Goal: Transaction & Acquisition: Purchase product/service

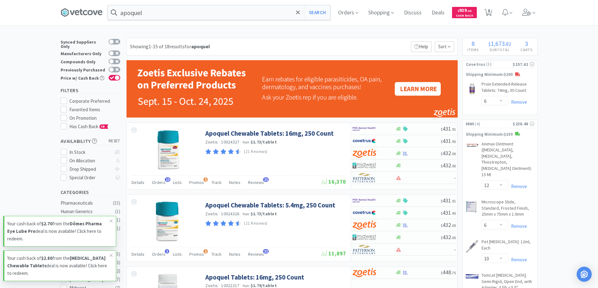
select select "6"
select select "12"
select select "6"
select select "10"
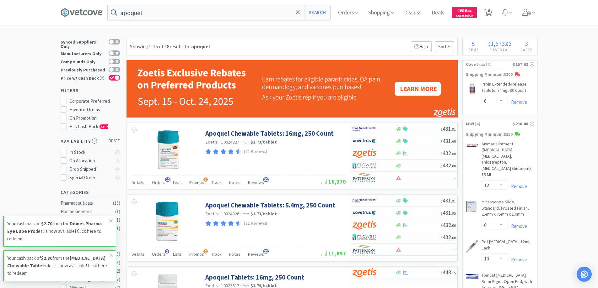
select select "1"
select select "2"
select select "1"
click at [345, 14] on span "Orders" at bounding box center [347, 12] width 25 height 25
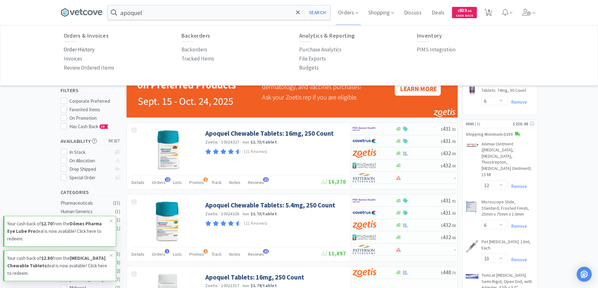
click at [85, 49] on p "Order History" at bounding box center [79, 49] width 31 height 8
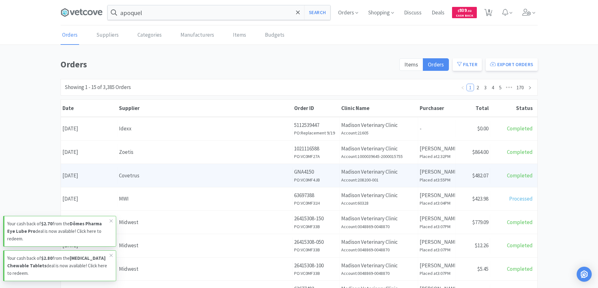
click at [155, 173] on div "Covetrus" at bounding box center [205, 176] width 172 height 8
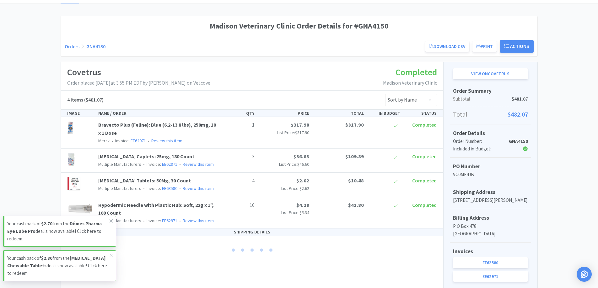
scroll to position [94, 0]
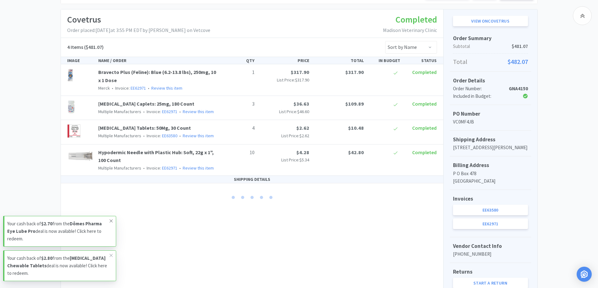
click at [110, 222] on icon at bounding box center [111, 221] width 4 height 5
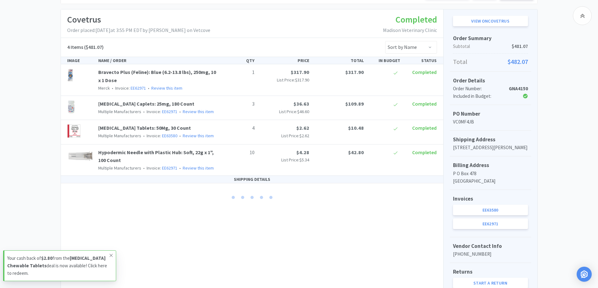
click at [110, 256] on icon at bounding box center [111, 255] width 4 height 5
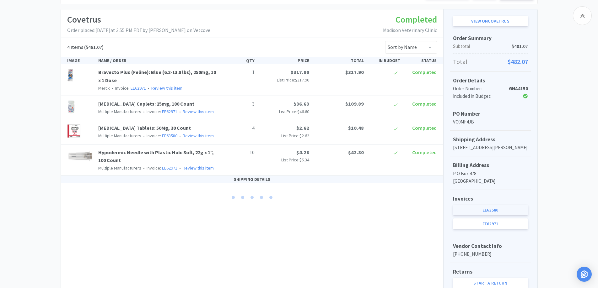
click at [481, 216] on link "EE63580" at bounding box center [490, 210] width 75 height 11
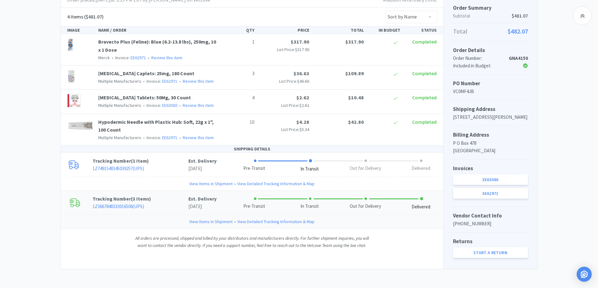
scroll to position [132, 0]
click at [485, 194] on link "EE62971" at bounding box center [490, 193] width 75 height 11
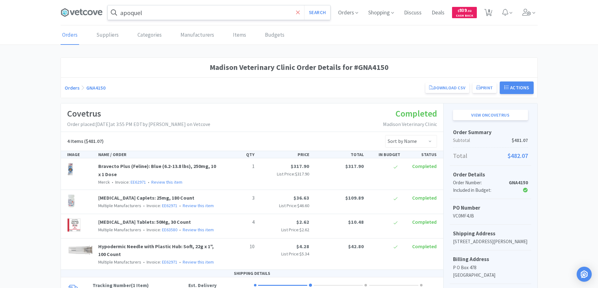
click at [295, 12] on span at bounding box center [297, 12] width 7 height 13
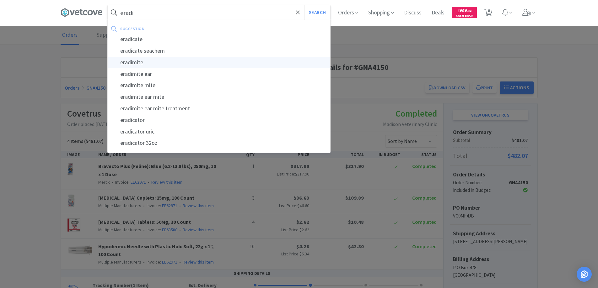
click at [133, 62] on div "eradimite" at bounding box center [219, 63] width 222 height 12
type input "eradimite"
select select "6"
select select "12"
select select "6"
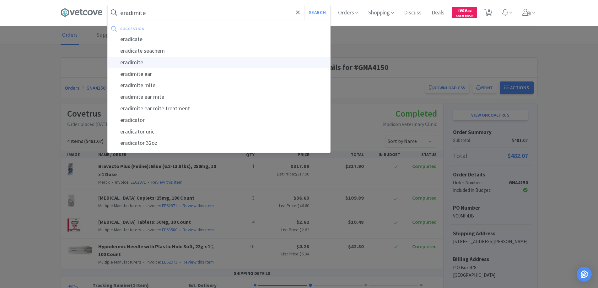
select select "10"
select select "1"
select select "2"
select select "1"
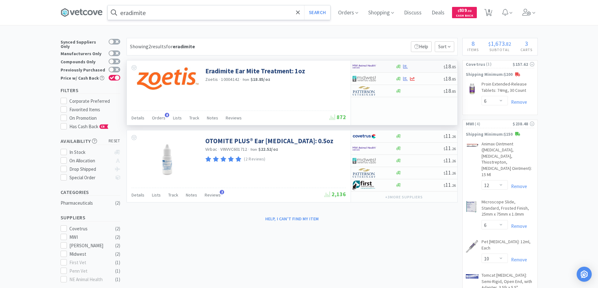
click at [381, 67] on div at bounding box center [369, 66] width 35 height 11
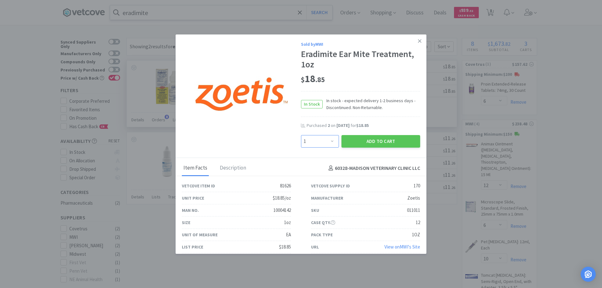
click at [329, 142] on select "Enter Quantity 1 2 3 4 5 6 7 8 9 10 11 12 13 14 15 16 17 18 19 20 Enter Quantity" at bounding box center [320, 141] width 38 height 13
select select "2"
click at [301, 135] on select "Enter Quantity 1 2 3 4 5 6 7 8 9 10 11 12 13 14 15 16 17 18 19 20 Enter Quantity" at bounding box center [320, 141] width 38 height 13
click at [373, 144] on button "Add to Cart" at bounding box center [381, 141] width 79 height 13
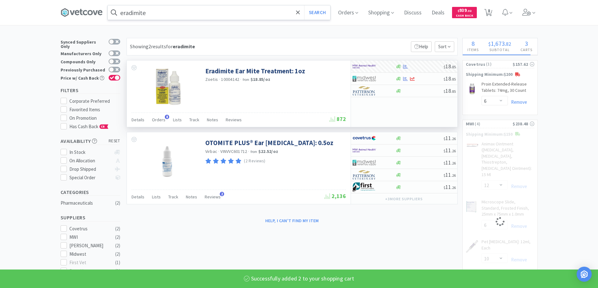
select select "2"
select select "6"
select select "10"
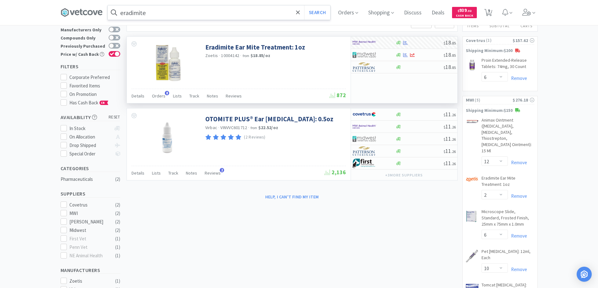
scroll to position [94, 0]
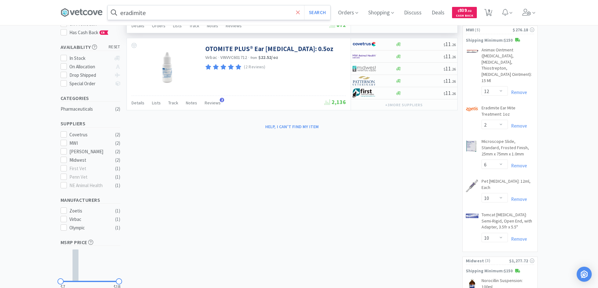
click at [298, 12] on icon at bounding box center [298, 12] width 4 height 6
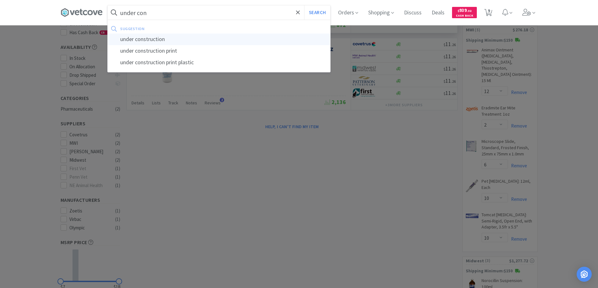
click at [160, 39] on div "under construction" at bounding box center [219, 40] width 222 height 12
type input "under construction"
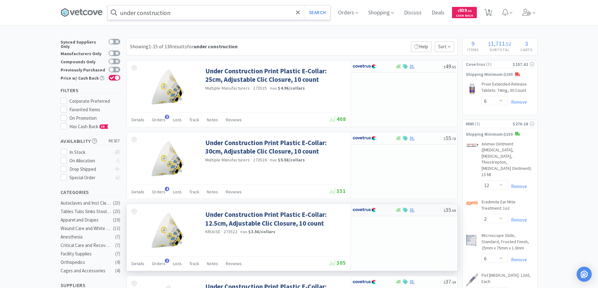
click at [384, 211] on div at bounding box center [369, 210] width 35 height 11
select select "1"
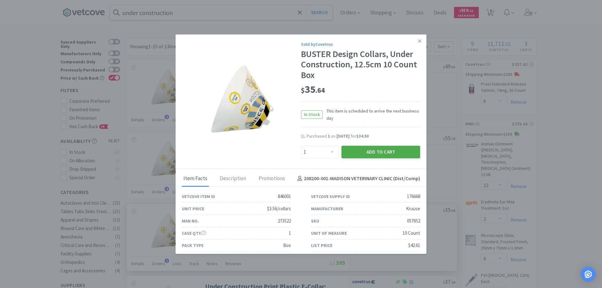
click at [362, 153] on button "Add to Cart" at bounding box center [381, 152] width 79 height 13
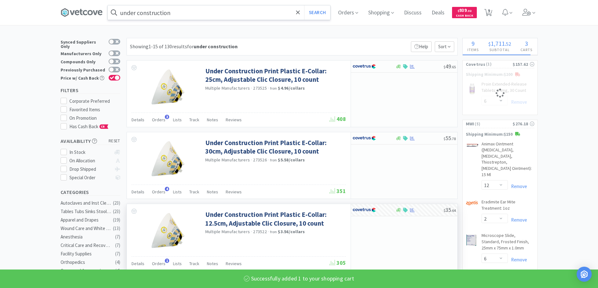
select select "1"
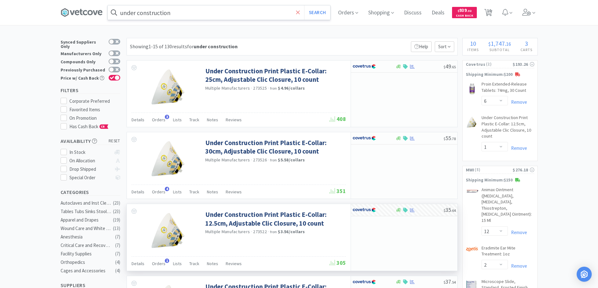
click at [300, 13] on icon at bounding box center [298, 12] width 4 height 4
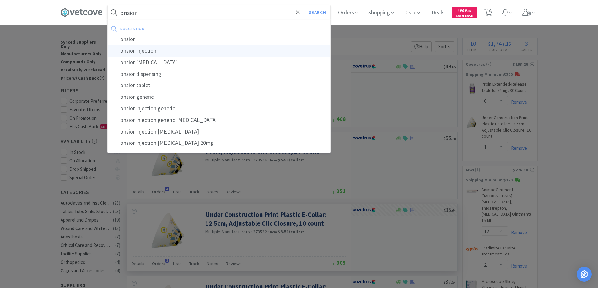
click at [149, 51] on div "onsior injection" at bounding box center [219, 51] width 222 height 12
type input "onsior injection"
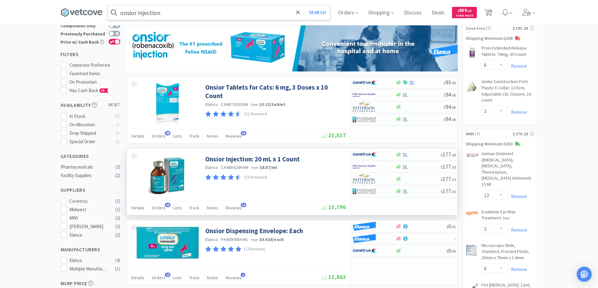
scroll to position [31, 0]
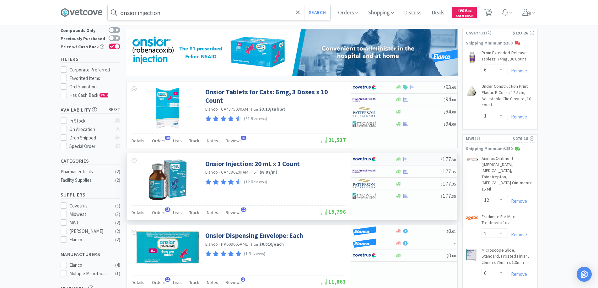
click at [377, 161] on div at bounding box center [369, 159] width 35 height 11
select select "1"
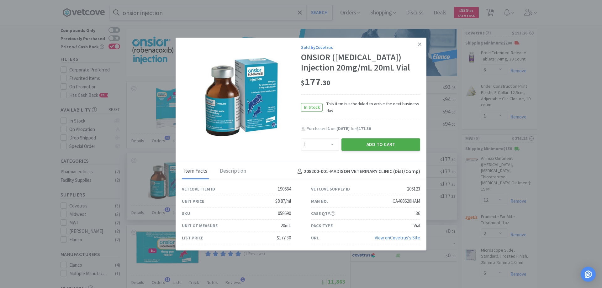
click at [369, 145] on button "Add to Cart" at bounding box center [381, 144] width 79 height 13
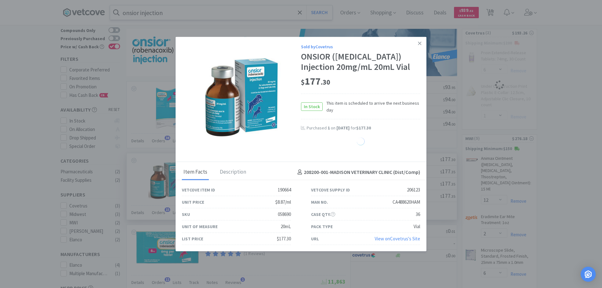
select select "1"
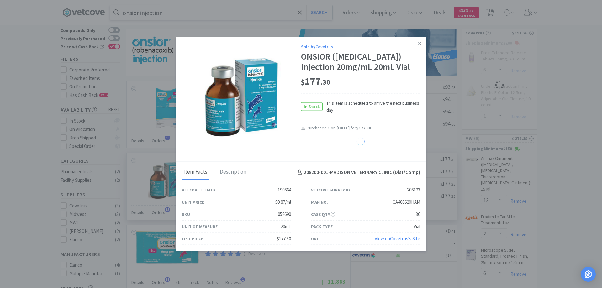
select select "1"
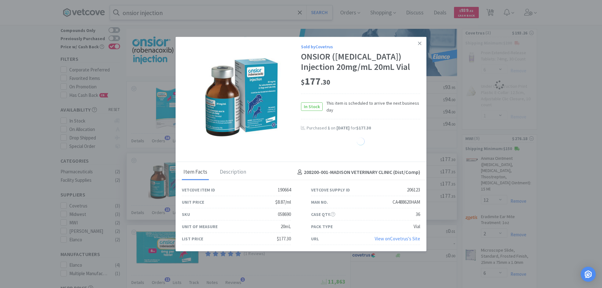
select select "1"
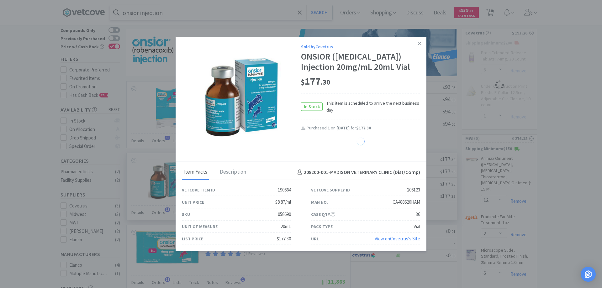
select select "1"
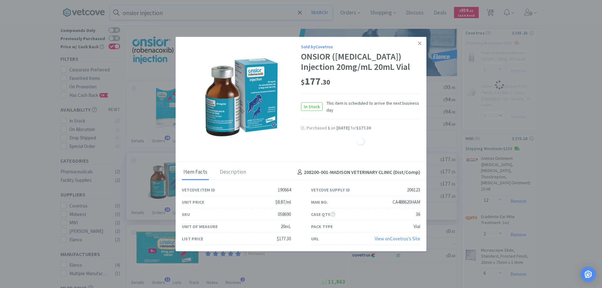
select select "1"
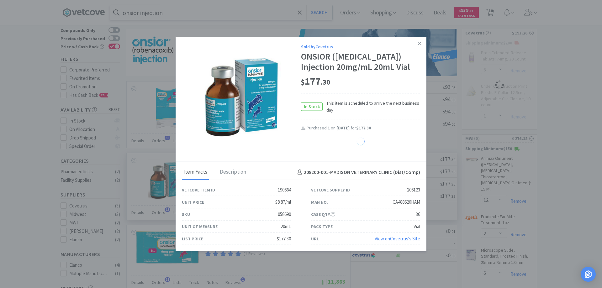
select select "1"
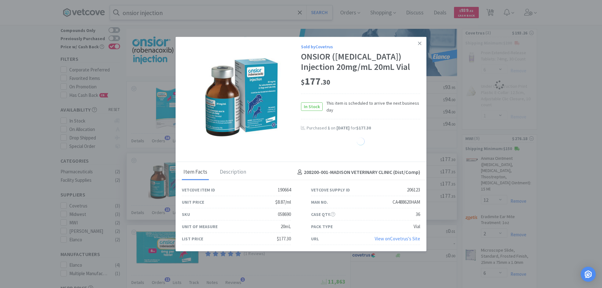
select select "1"
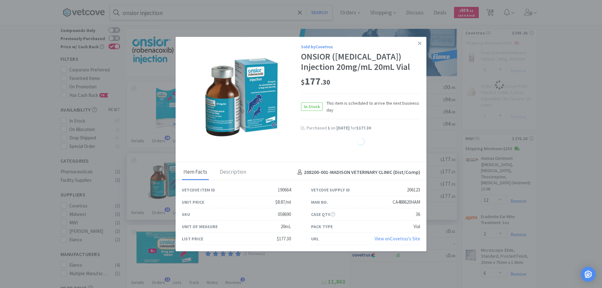
select select "1"
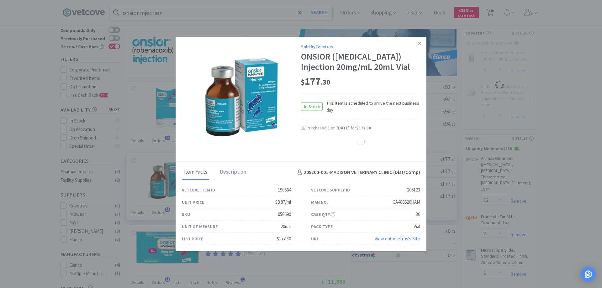
select select "1"
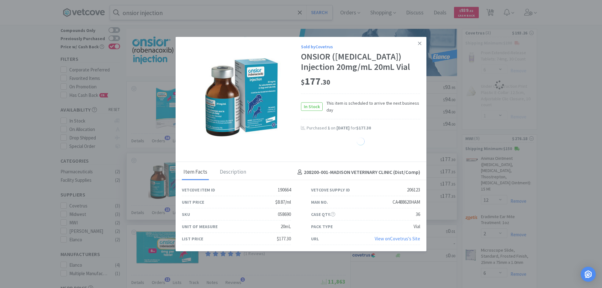
select select "1"
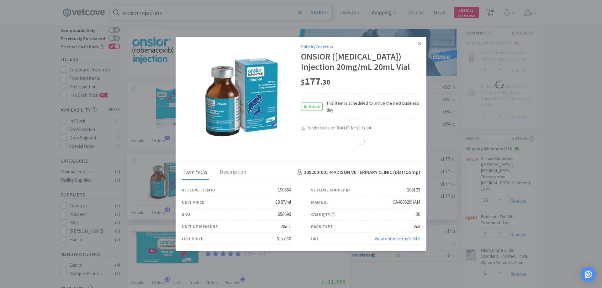
select select "1"
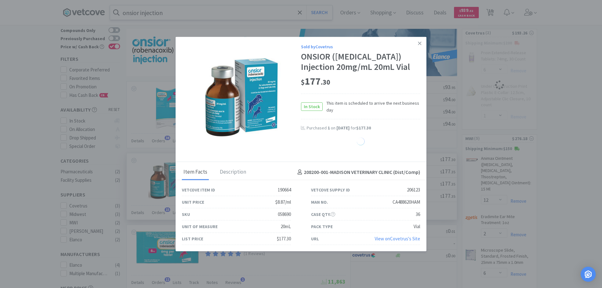
select select "1"
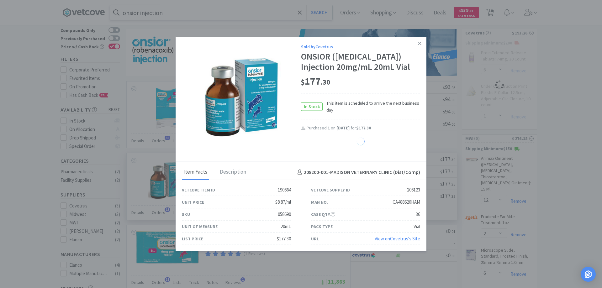
select select "1"
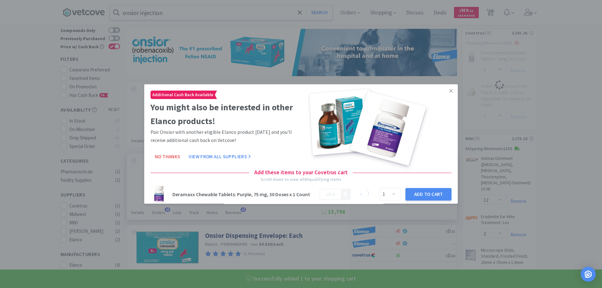
select select "1"
select select "6"
select select "1"
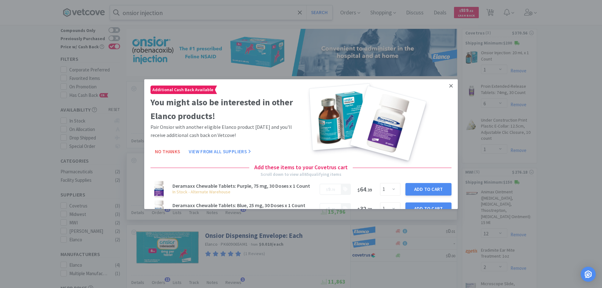
click at [450, 86] on icon at bounding box center [451, 86] width 3 height 6
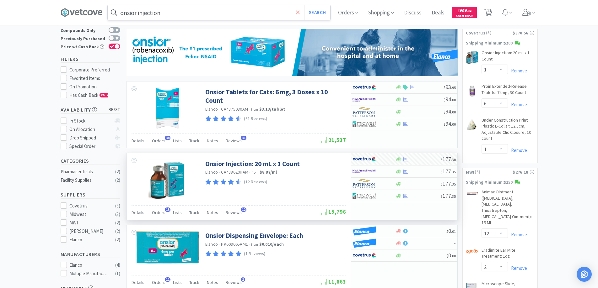
click at [299, 12] on icon at bounding box center [298, 12] width 4 height 4
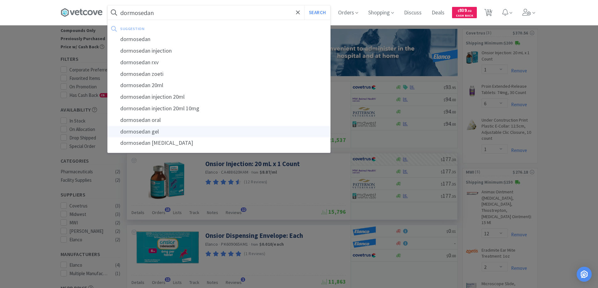
click at [137, 132] on div "dormosedan gel" at bounding box center [219, 132] width 222 height 12
type input "dormosedan gel"
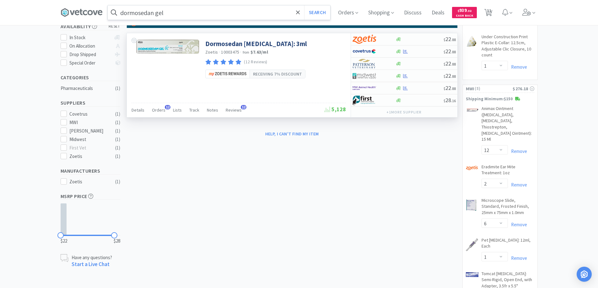
scroll to position [25, 0]
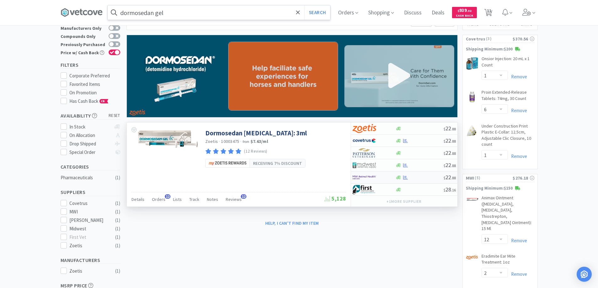
click at [381, 175] on div at bounding box center [369, 177] width 35 height 11
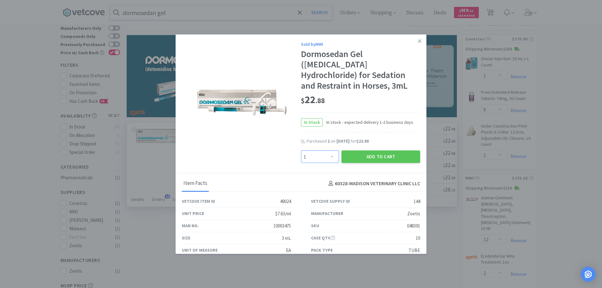
click at [329, 151] on select "Enter Quantity 1 2 3 4 5 6 7 8 9 10 11 12 13 14 15 16 17 18 19 20 Enter Quantity" at bounding box center [320, 157] width 38 height 13
select select "2"
click at [301, 151] on select "Enter Quantity 1 2 3 4 5 6 7 8 9 10 11 12 13 14 15 16 17 18 19 20 Enter Quantity" at bounding box center [320, 157] width 38 height 13
click at [360, 151] on button "Add to Cart" at bounding box center [381, 157] width 79 height 13
select select "1"
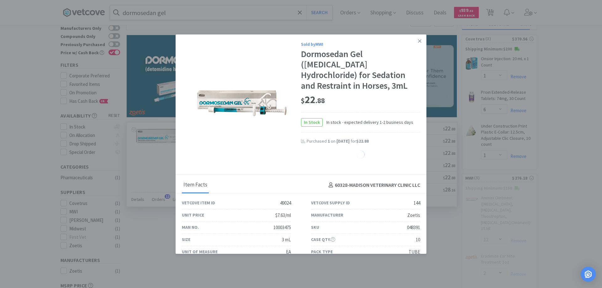
select select "1"
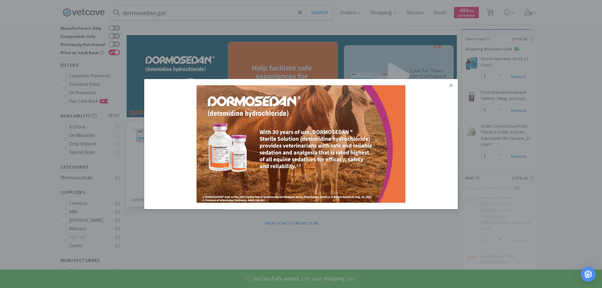
select select "2"
select select "6"
select select "10"
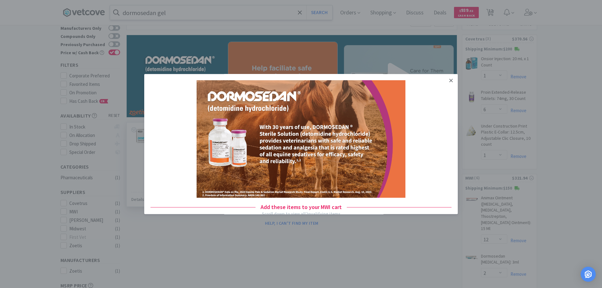
click at [450, 81] on icon at bounding box center [451, 80] width 3 height 3
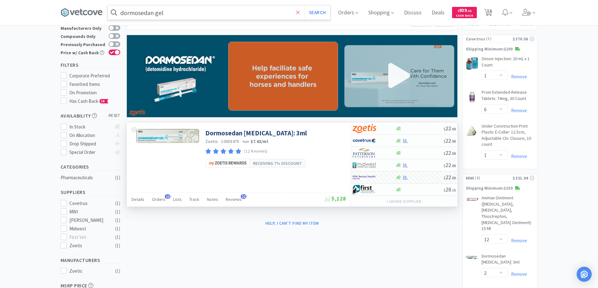
click at [299, 12] on icon at bounding box center [298, 12] width 4 height 4
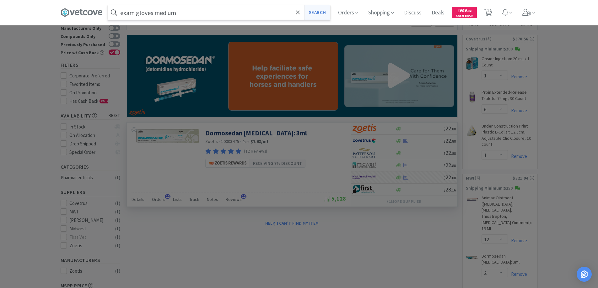
type input "exam gloves medium"
click at [317, 12] on button "Search" at bounding box center [317, 12] width 26 height 14
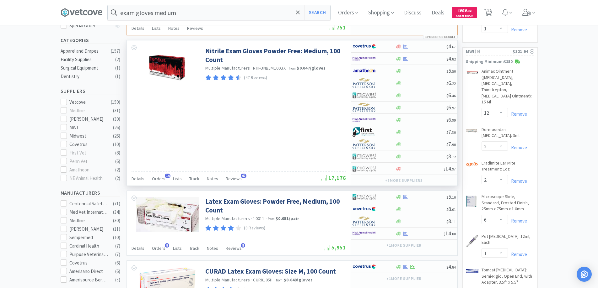
scroll to position [157, 0]
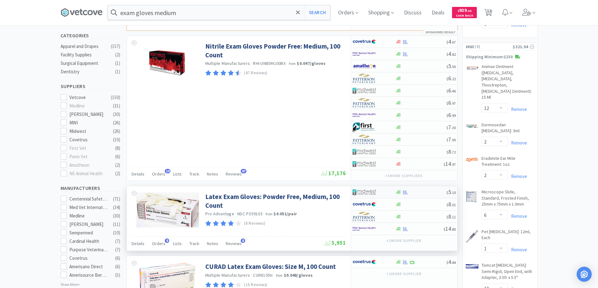
click at [387, 194] on div at bounding box center [373, 192] width 43 height 11
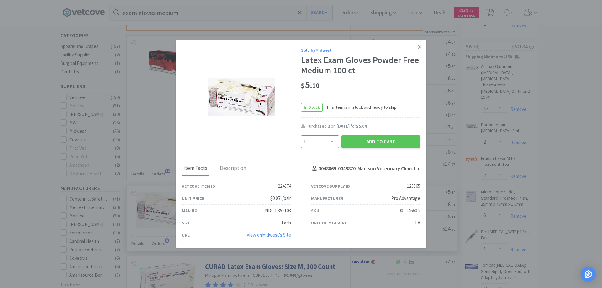
click at [331, 141] on select "Enter Quantity 1 2 3 4 5 6 7 8 9 10 11 12 13 14 15 16 17 18 19 20 Enter Quantity" at bounding box center [320, 142] width 38 height 13
select select "2"
click at [301, 136] on select "Enter Quantity 1 2 3 4 5 6 7 8 9 10 11 12 13 14 15 16 17 18 19 20 Enter Quantity" at bounding box center [320, 142] width 38 height 13
click at [375, 140] on button "Add to Cart" at bounding box center [381, 142] width 79 height 13
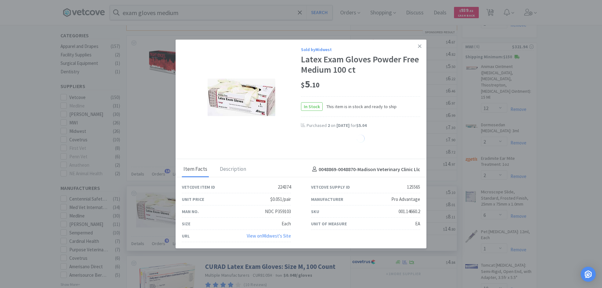
select select "2"
select select "1"
select select "2"
select select "1"
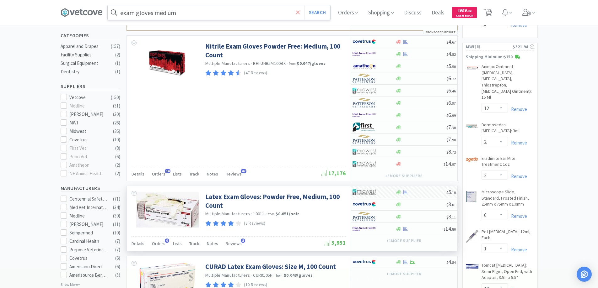
click at [300, 11] on icon at bounding box center [298, 12] width 4 height 6
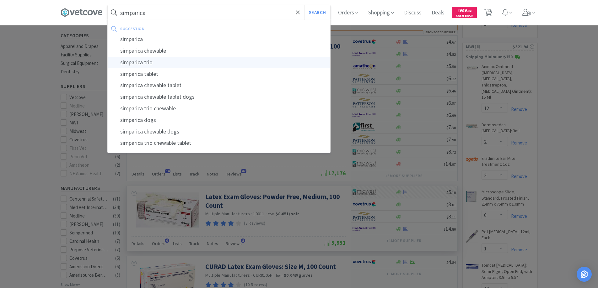
click at [137, 62] on div "simparica trio" at bounding box center [219, 63] width 222 height 12
type input "simparica trio"
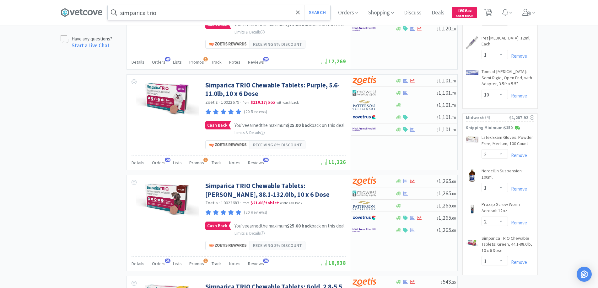
scroll to position [408, 0]
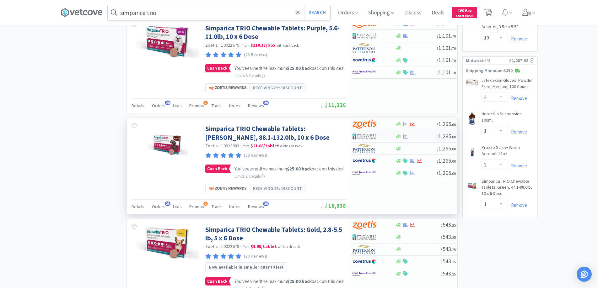
click at [381, 142] on div at bounding box center [369, 136] width 35 height 11
select select "1"
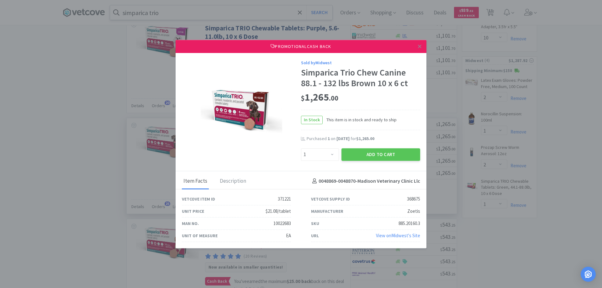
click at [381, 153] on button "Add to Cart" at bounding box center [381, 154] width 79 height 13
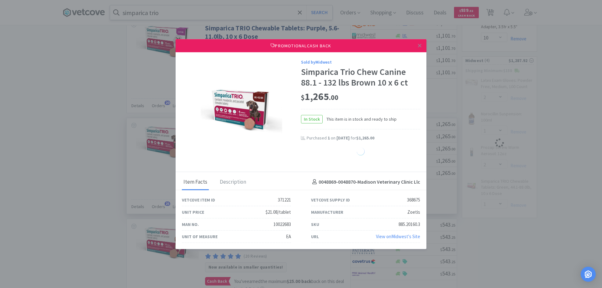
select select "1"
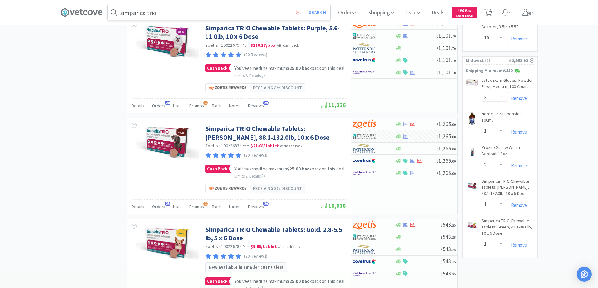
click at [300, 12] on icon at bounding box center [298, 12] width 4 height 4
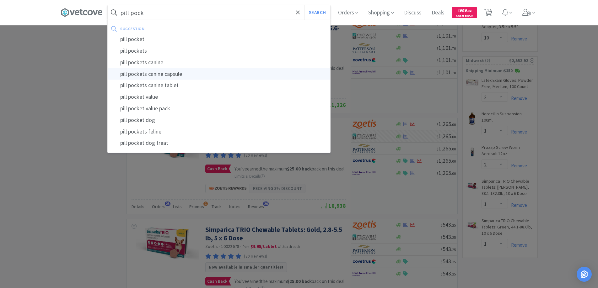
click at [154, 74] on div "pill pockets canine capsule" at bounding box center [219, 74] width 222 height 12
type input "pill pockets canine capsule"
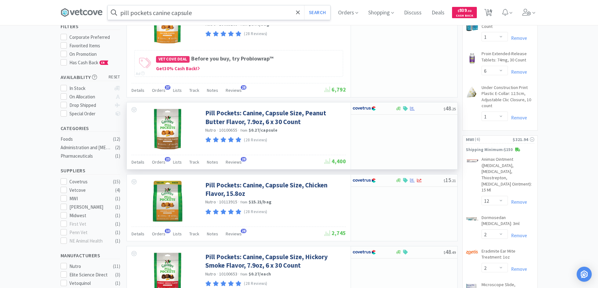
scroll to position [31, 0]
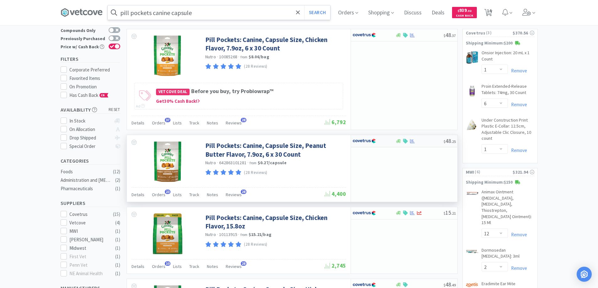
click at [381, 141] on div at bounding box center [369, 141] width 35 height 11
select select "1"
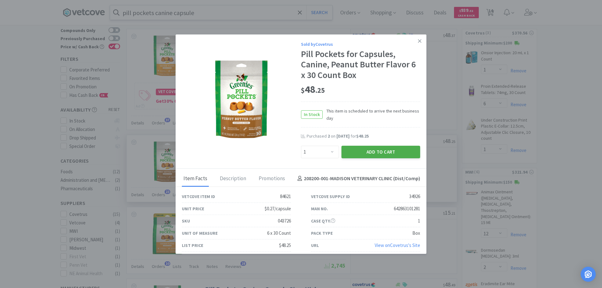
click at [368, 152] on button "Add to Cart" at bounding box center [381, 152] width 79 height 13
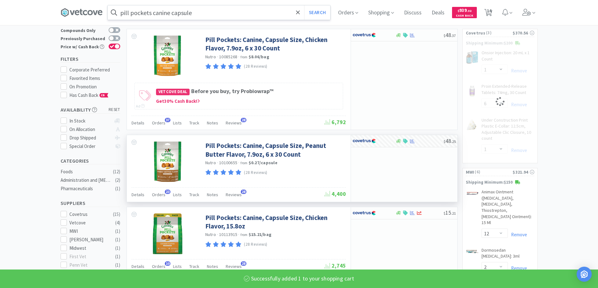
select select "1"
select select "6"
select select "1"
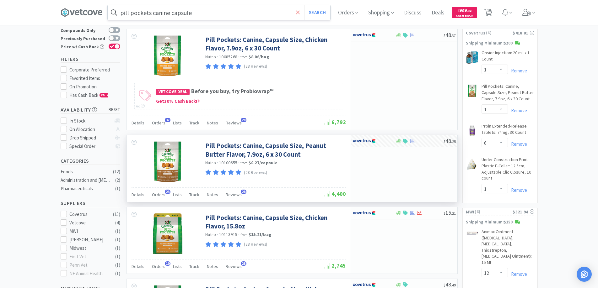
click at [300, 12] on icon at bounding box center [298, 12] width 4 height 4
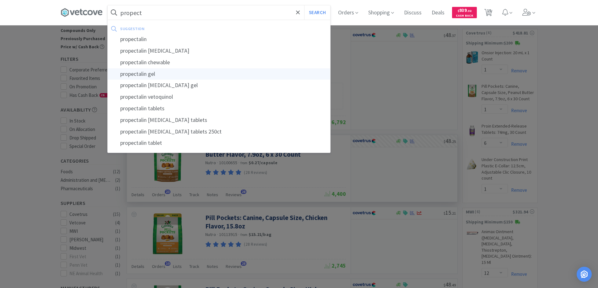
click at [149, 75] on div "propectalin gel" at bounding box center [219, 74] width 222 height 12
type input "propectalin gel"
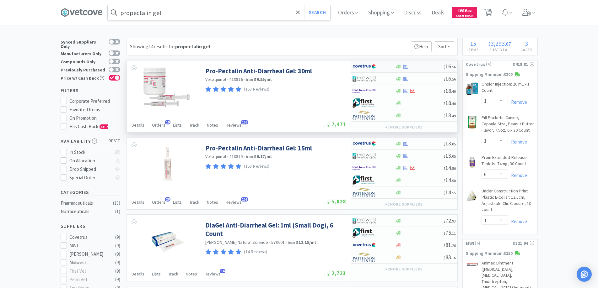
click at [391, 67] on div at bounding box center [373, 66] width 43 height 11
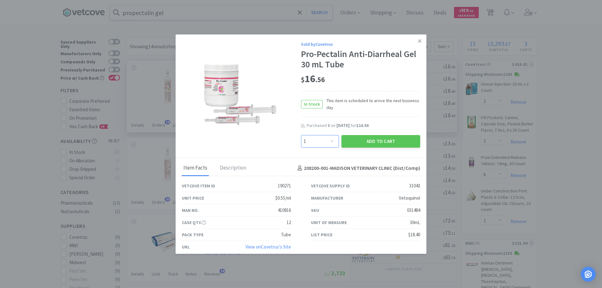
click at [333, 138] on select "Enter Quantity 1 2 3 4 5 6 7 8 9 10 11 12 13 14 15 16 17 18 19 20 Enter Quantity" at bounding box center [320, 141] width 38 height 13
select select "4"
click at [301, 135] on select "Enter Quantity 1 2 3 4 5 6 7 8 9 10 11 12 13 14 15 16 17 18 19 20 Enter Quantity" at bounding box center [320, 141] width 38 height 13
click at [369, 141] on button "Add to Cart" at bounding box center [381, 141] width 79 height 13
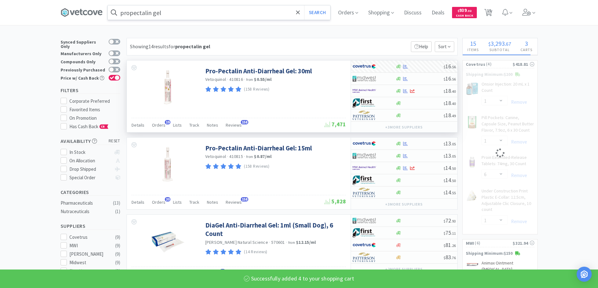
select select "4"
select select "6"
select select "1"
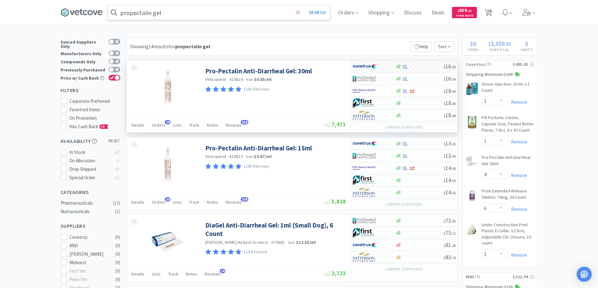
click at [299, 12] on icon at bounding box center [298, 12] width 4 height 6
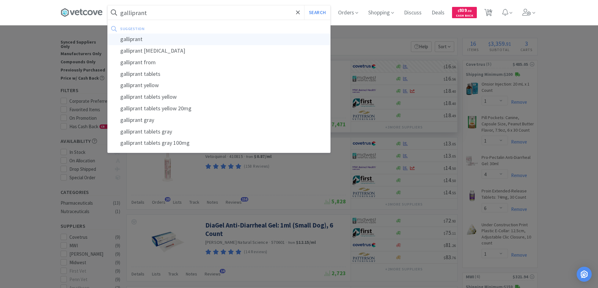
type input "galliprant"
click at [127, 40] on div "galliprant" at bounding box center [219, 40] width 222 height 12
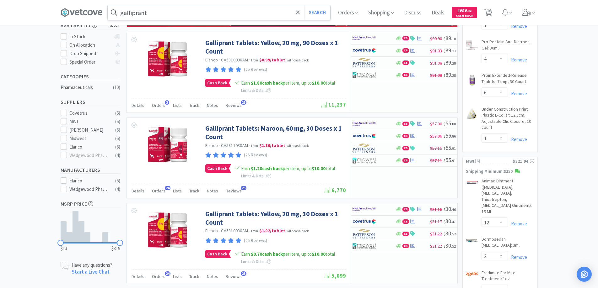
scroll to position [94, 0]
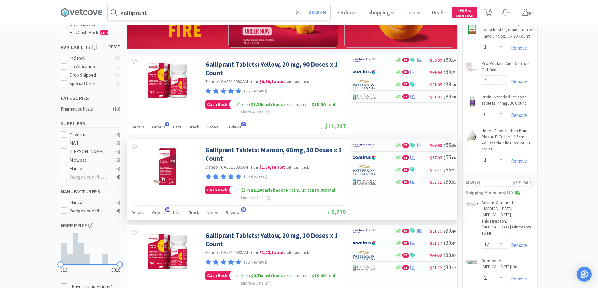
click at [382, 149] on div at bounding box center [369, 145] width 35 height 11
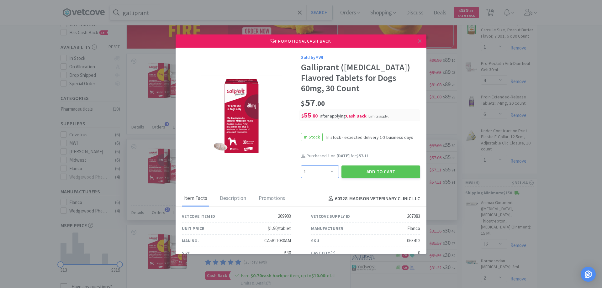
click at [331, 171] on select "Enter Quantity 1 2 3 4 5 6 7 8 9 10 11 12 13 14 15 16 17 18 19 20 Enter Quantity" at bounding box center [320, 172] width 38 height 13
select select "2"
click at [301, 166] on select "Enter Quantity 1 2 3 4 5 6 7 8 9 10 11 12 13 14 15 16 17 18 19 20 Enter Quantity" at bounding box center [320, 172] width 38 height 13
click at [356, 171] on button "Add to Cart" at bounding box center [381, 172] width 79 height 13
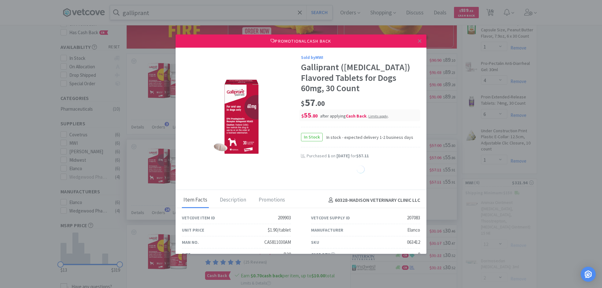
select select "1"
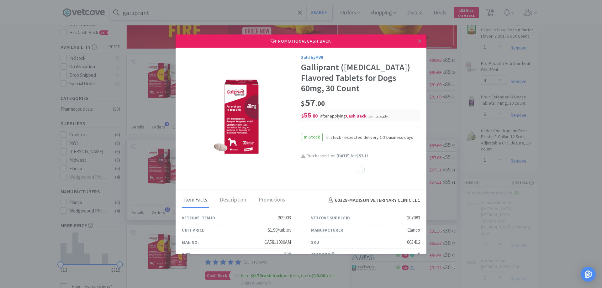
select select "1"
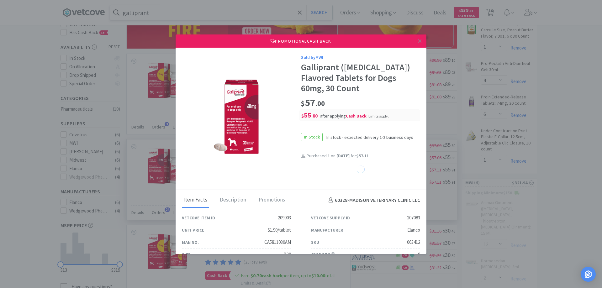
select select "1"
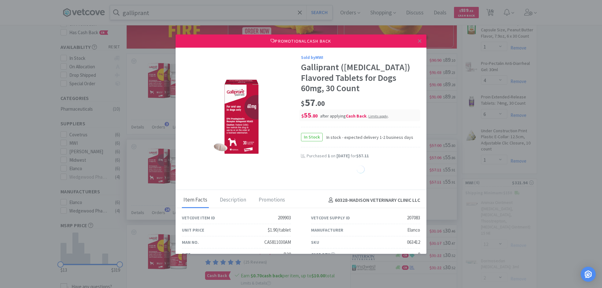
select select "1"
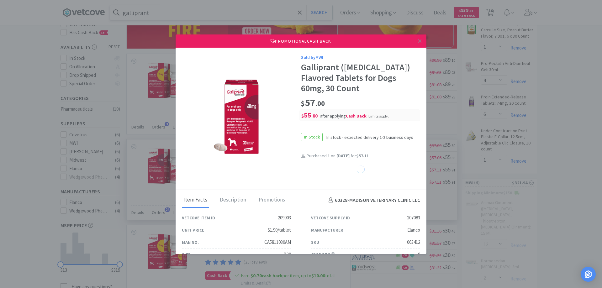
select select "1"
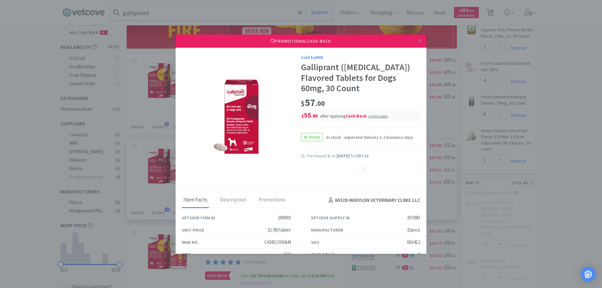
select select "1"
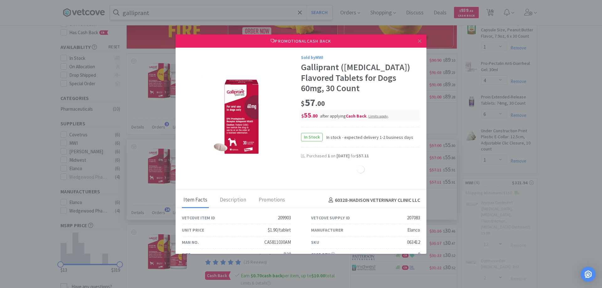
select select "1"
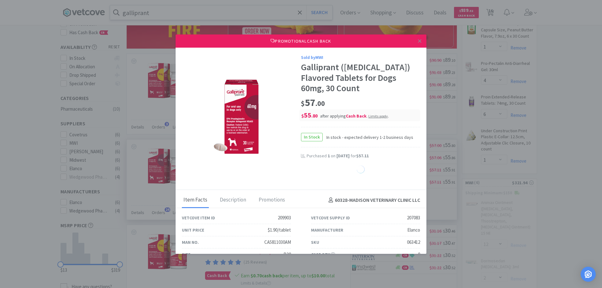
select select "1"
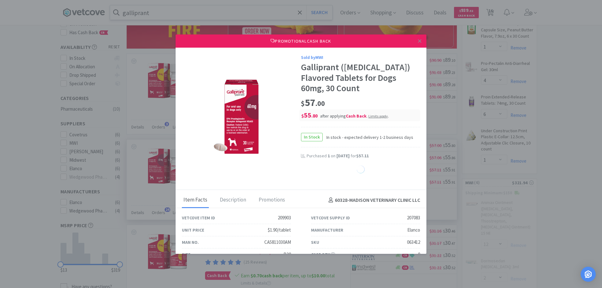
select select "1"
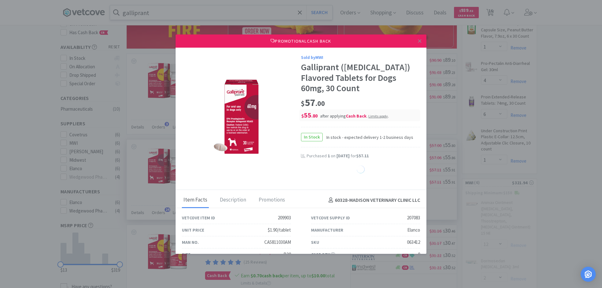
select select "1"
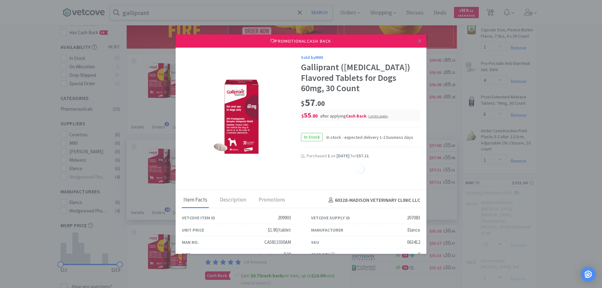
select select "1"
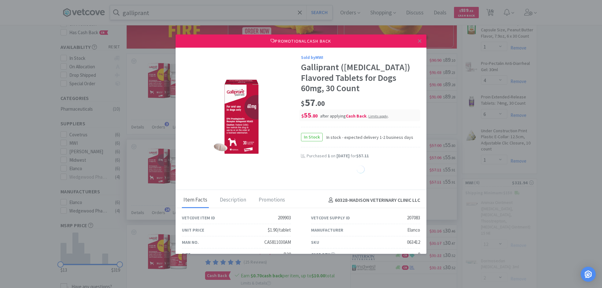
select select "1"
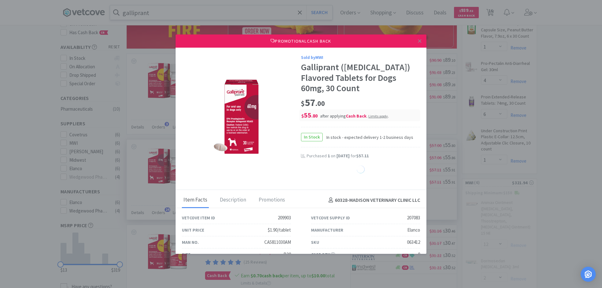
select select "1"
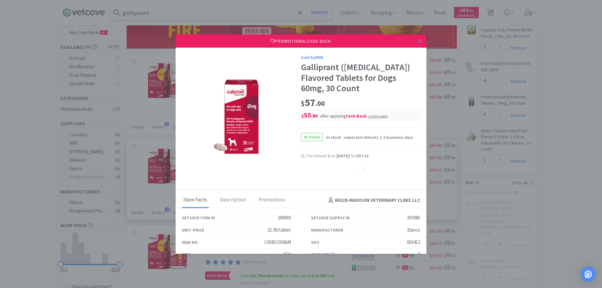
select select "1"
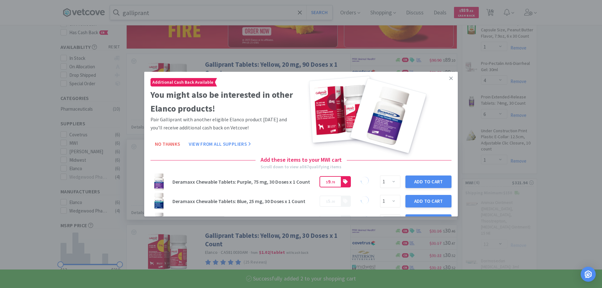
select select "2"
select select "6"
select select "10"
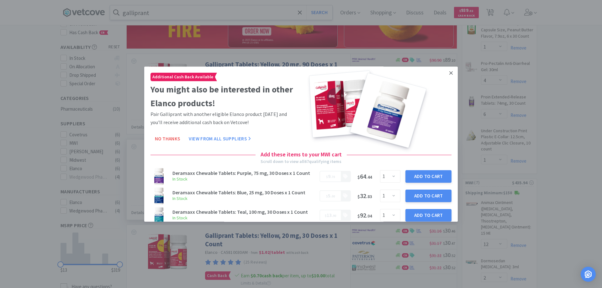
click at [450, 73] on icon at bounding box center [451, 73] width 3 height 6
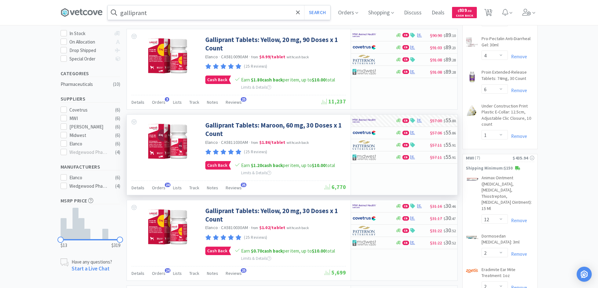
scroll to position [188, 0]
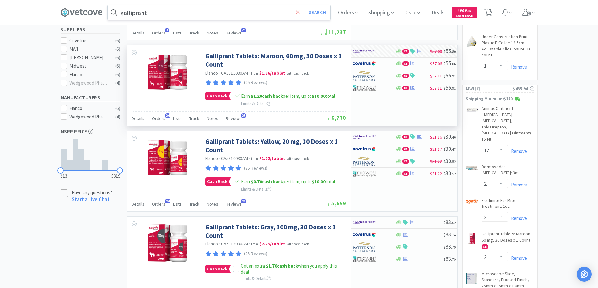
click at [300, 12] on icon at bounding box center [298, 12] width 4 height 4
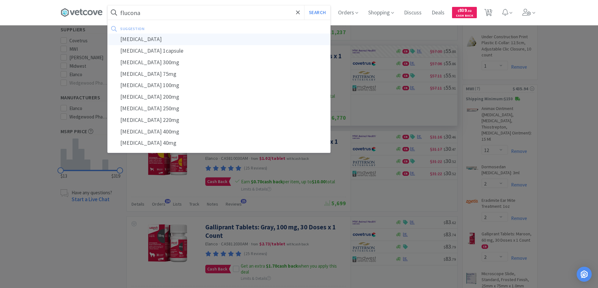
click at [134, 39] on div "[MEDICAL_DATA]" at bounding box center [219, 40] width 222 height 12
type input "[MEDICAL_DATA]"
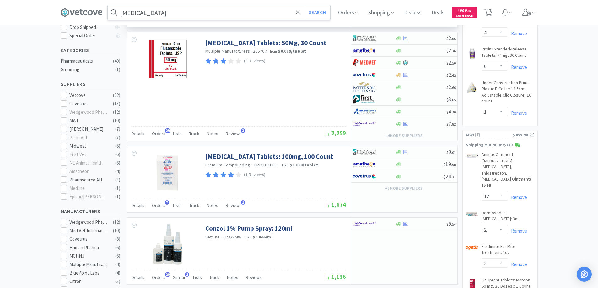
scroll to position [157, 0]
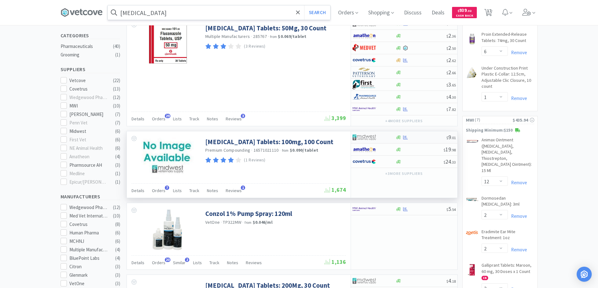
click at [386, 138] on div at bounding box center [369, 137] width 35 height 11
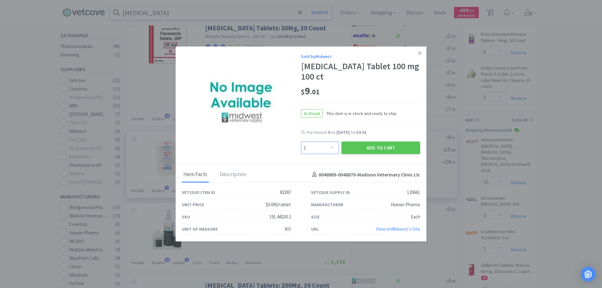
click at [333, 147] on select "Enter Quantity 1 2 3 4 5 6 7 8 9 10 11 12 13 14 15 16 17 18 19 20 Enter Quantity" at bounding box center [320, 148] width 38 height 13
select select "4"
click at [301, 142] on select "Enter Quantity 1 2 3 4 5 6 7 8 9 10 11 12 13 14 15 16 17 18 19 20 Enter Quantity" at bounding box center [320, 148] width 38 height 13
click at [376, 147] on button "Add to Cart" at bounding box center [381, 148] width 79 height 13
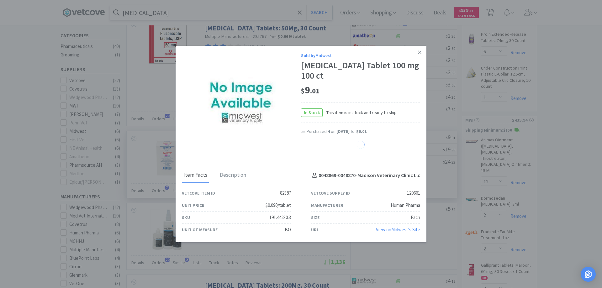
select select "4"
select select "2"
select select "1"
select select "2"
select select "1"
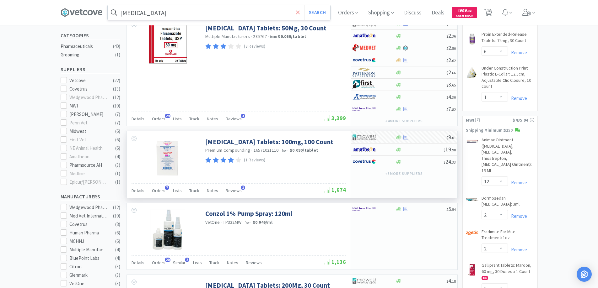
click at [300, 9] on icon at bounding box center [298, 12] width 4 height 6
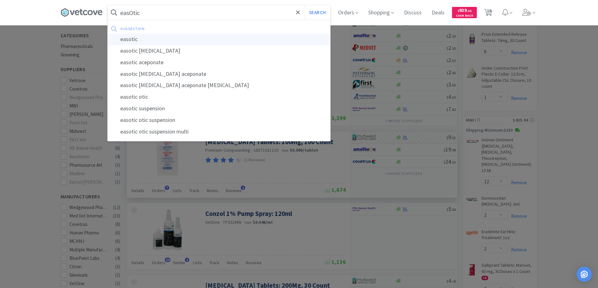
click at [130, 40] on div "easotic" at bounding box center [219, 40] width 222 height 12
type input "easotic"
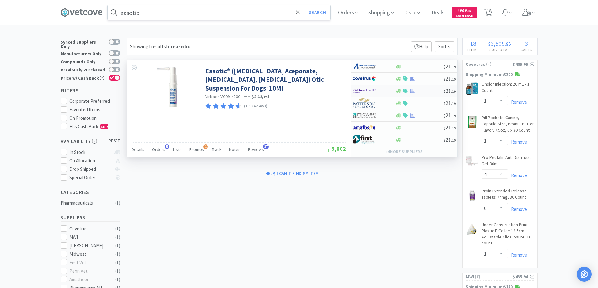
click at [377, 86] on div at bounding box center [369, 91] width 35 height 11
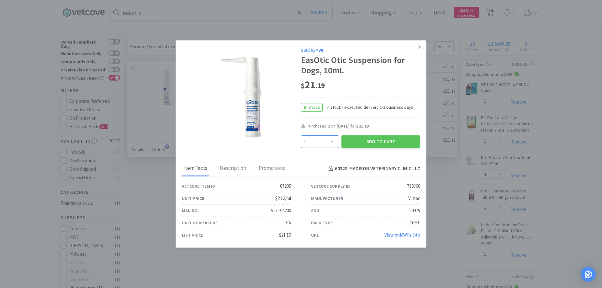
click at [331, 140] on select "Enter Quantity 1 2 3 4 5 6 7 8 9 10 11 12 13 14 15 16 17 18 19 20 Enter Quantity" at bounding box center [320, 142] width 38 height 13
click at [301, 136] on select "Enter Quantity 1 2 3 4 5 6 7 8 9 10 11 12 13 14 15 16 17 18 19 20 Enter Quantity" at bounding box center [320, 142] width 38 height 13
click at [365, 141] on button "Add to Cart" at bounding box center [381, 142] width 79 height 13
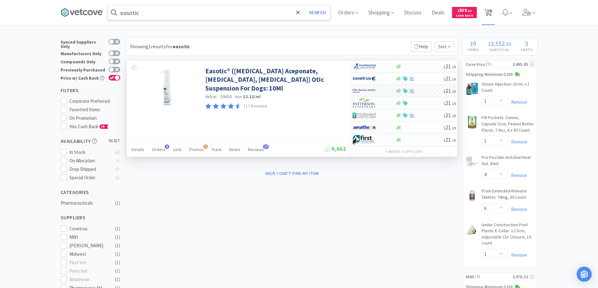
click at [491, 11] on span "19" at bounding box center [489, 10] width 4 height 25
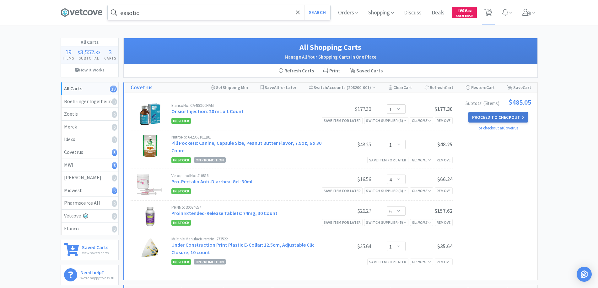
click at [488, 118] on button "Proceed to Checkout" at bounding box center [498, 117] width 60 height 11
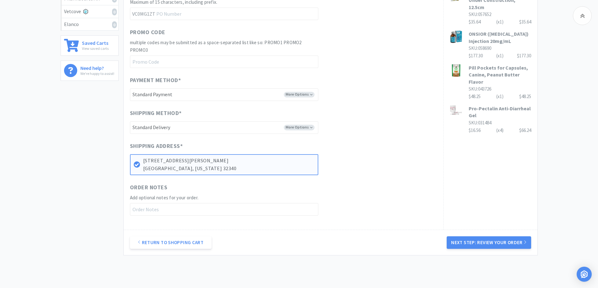
scroll to position [236, 0]
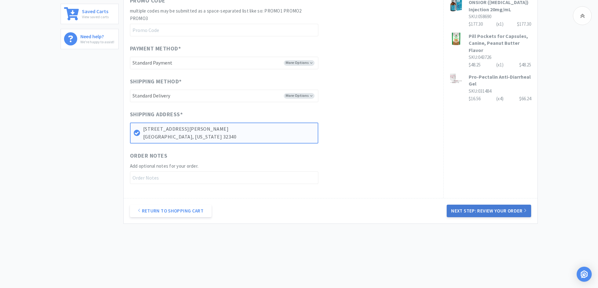
click at [481, 211] on button "Next Step: Review Your Order" at bounding box center [488, 211] width 84 height 13
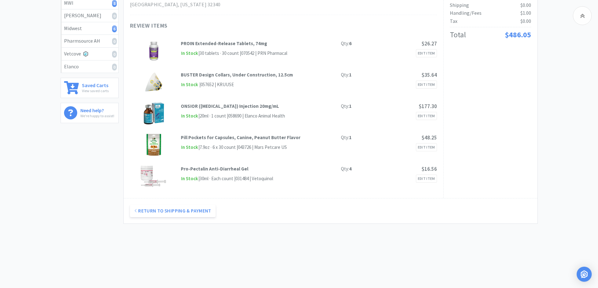
scroll to position [0, 0]
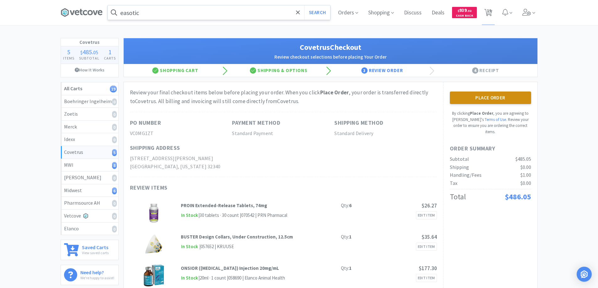
click at [477, 95] on button "Place Order" at bounding box center [490, 98] width 81 height 13
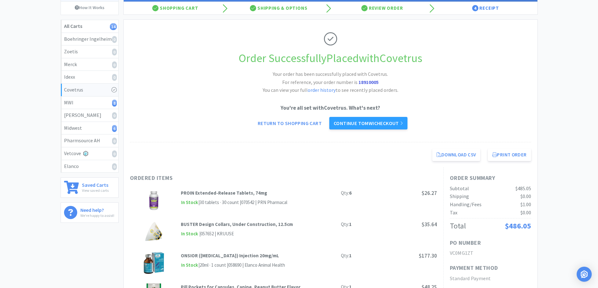
scroll to position [63, 0]
click at [505, 154] on button "Print Order" at bounding box center [508, 154] width 43 height 13
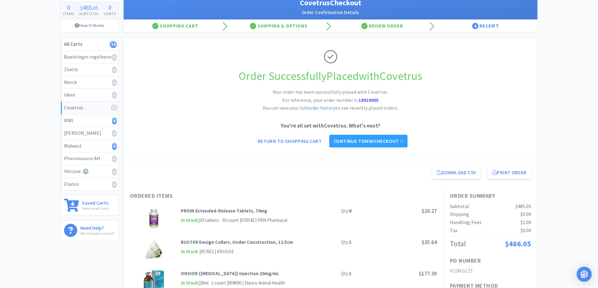
scroll to position [0, 0]
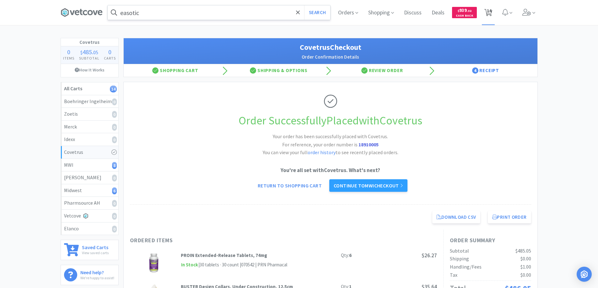
click at [487, 10] on span "14" at bounding box center [489, 10] width 4 height 25
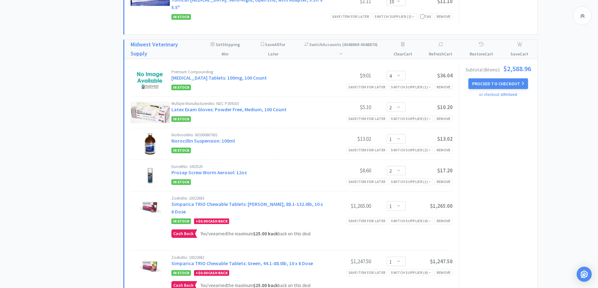
scroll to position [376, 0]
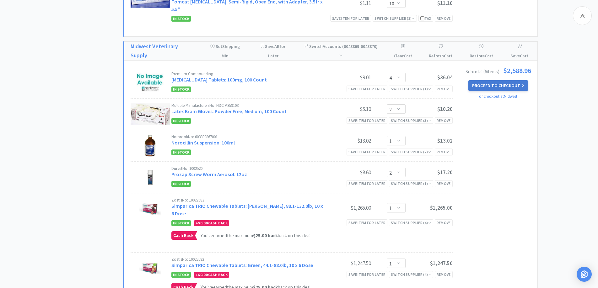
click at [483, 80] on button "Proceed to Checkout" at bounding box center [498, 85] width 60 height 11
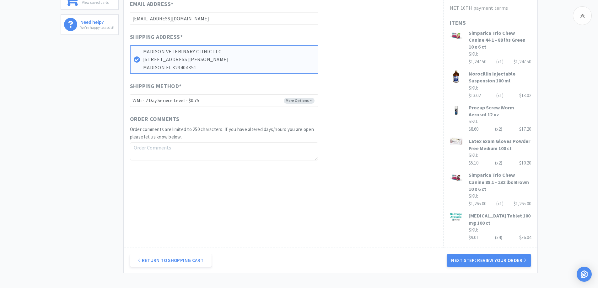
scroll to position [262, 0]
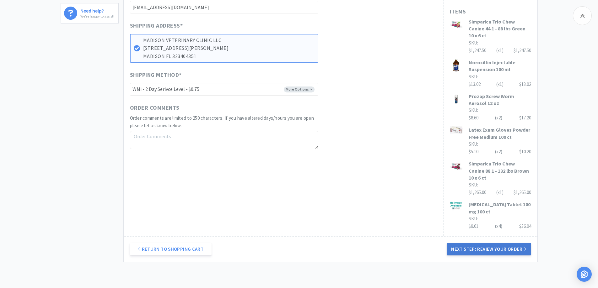
click at [479, 243] on button "Next Step: Review Your Order" at bounding box center [488, 249] width 84 height 13
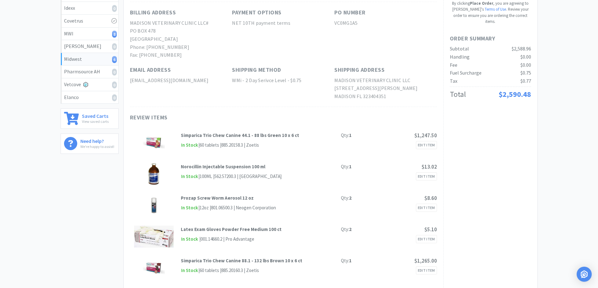
scroll to position [31, 0]
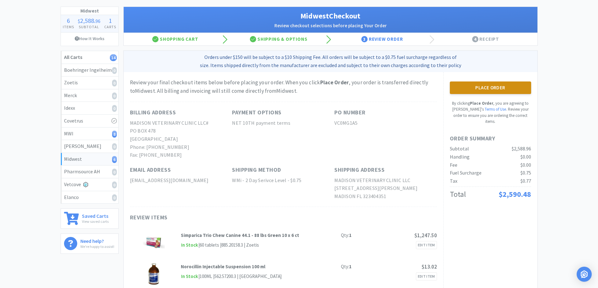
click at [479, 85] on button "Place Order" at bounding box center [490, 88] width 81 height 13
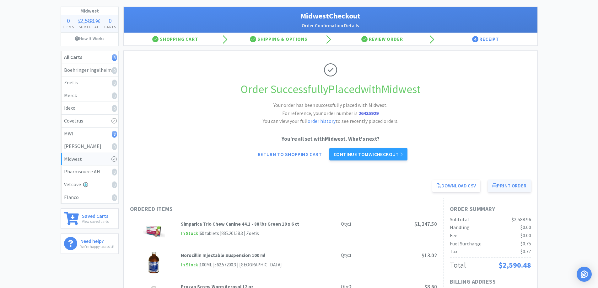
click at [504, 186] on button "Print Order" at bounding box center [508, 186] width 43 height 13
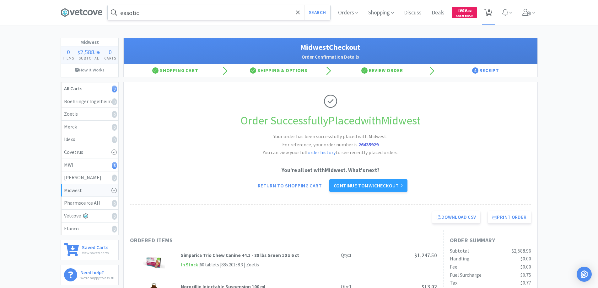
click at [490, 12] on icon at bounding box center [488, 12] width 8 height 7
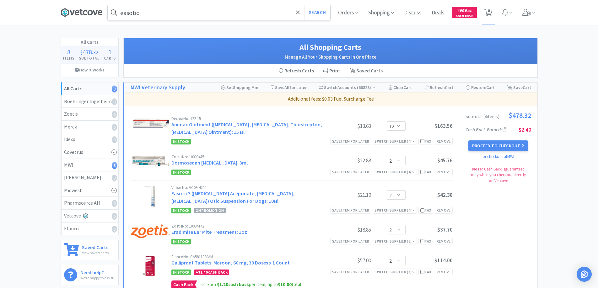
click at [83, 11] on icon at bounding box center [82, 12] width 42 height 9
